Goal: Task Accomplishment & Management: Manage account settings

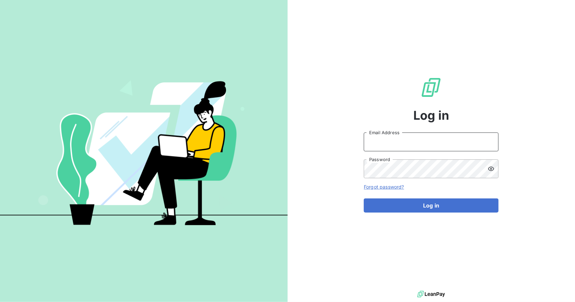
click at [393, 142] on input "Email Address" at bounding box center [431, 142] width 135 height 19
type input "[PERSON_NAME][EMAIL_ADDRESS][DOMAIN_NAME]"
click at [364, 199] on button "Log in" at bounding box center [431, 206] width 135 height 14
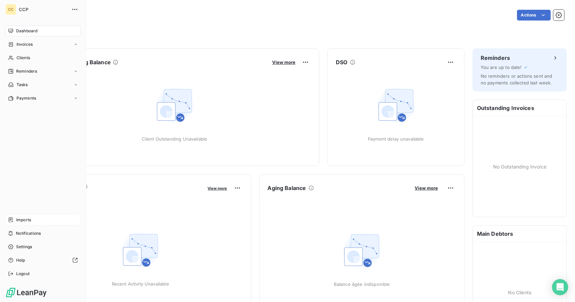
click at [15, 218] on div "Imports" at bounding box center [42, 220] width 75 height 11
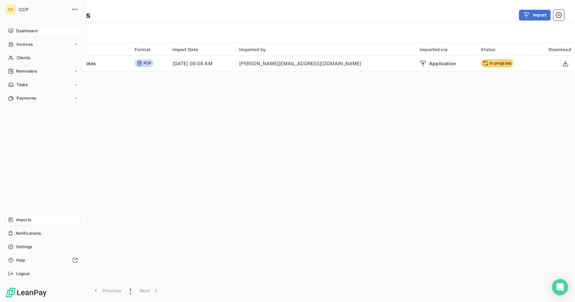
click at [21, 29] on span "Dashboard" at bounding box center [26, 31] width 21 height 6
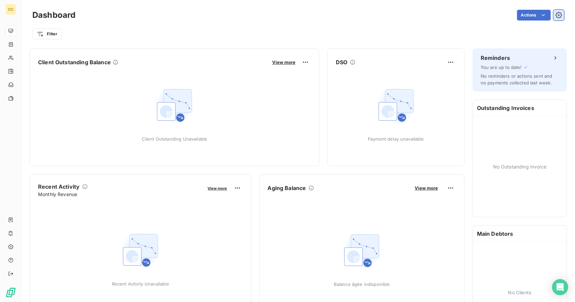
click at [555, 14] on icon "button" at bounding box center [558, 15] width 7 height 7
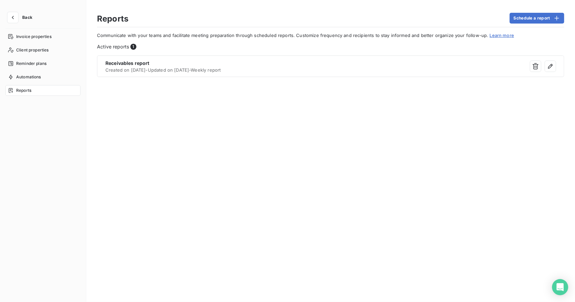
click at [31, 14] on button "Back" at bounding box center [21, 17] width 32 height 11
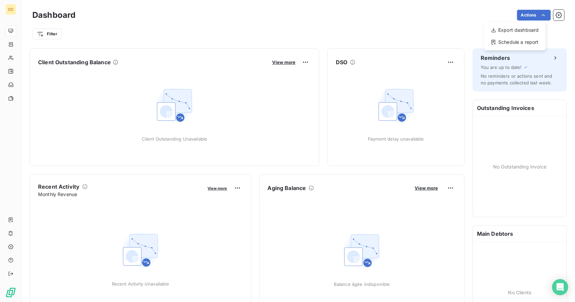
click at [165, 35] on html "CC Dashboard Actions Export dashboard Schedule a report Filter Client Outstandi…" at bounding box center [287, 151] width 575 height 302
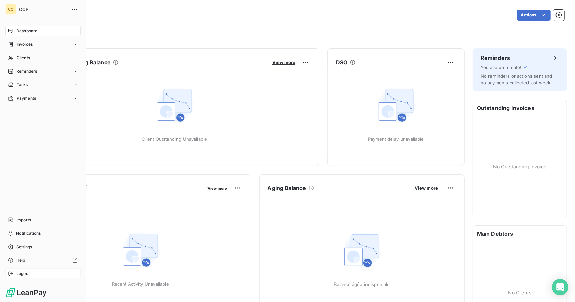
click at [22, 274] on span "Logout" at bounding box center [22, 274] width 13 height 6
